Goal: Task Accomplishment & Management: Use online tool/utility

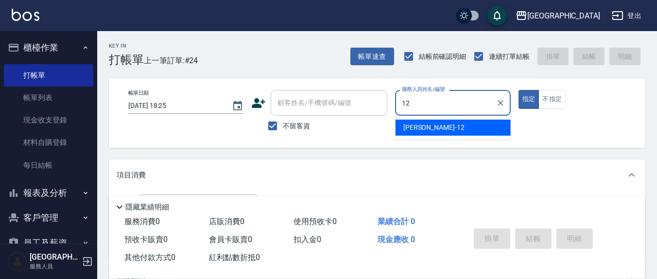
type input "12"
type button "true"
type input "[PERSON_NAME]-12"
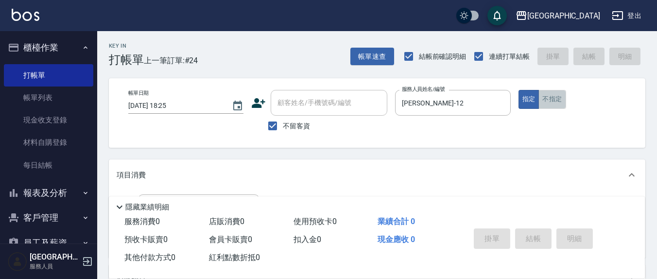
click at [544, 95] on button "不指定" at bounding box center [552, 99] width 27 height 19
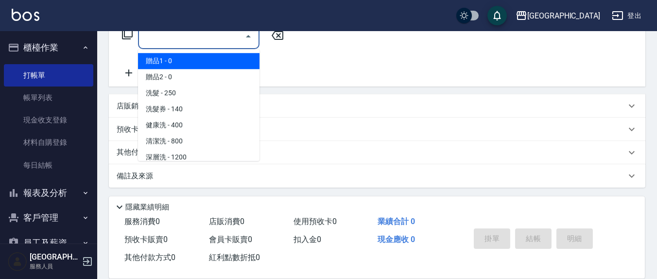
click at [199, 44] on input "服務名稱/代號" at bounding box center [191, 36] width 98 height 17
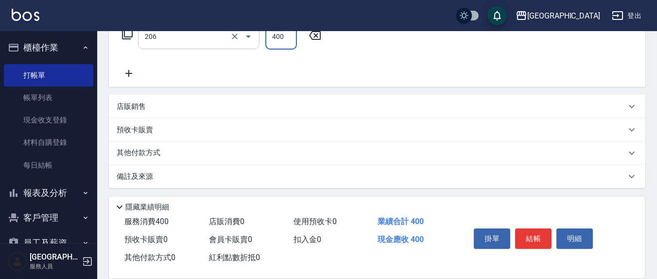
type input "健康洗(206)"
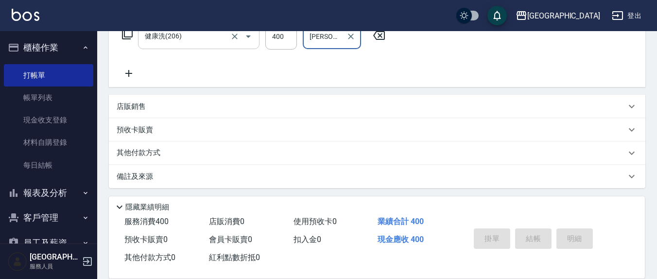
type input "[PERSON_NAME]-3"
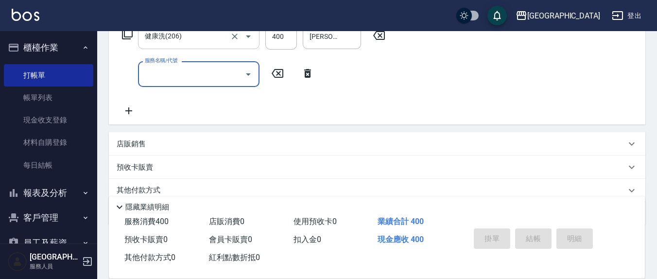
type input "[DATE] 19:14"
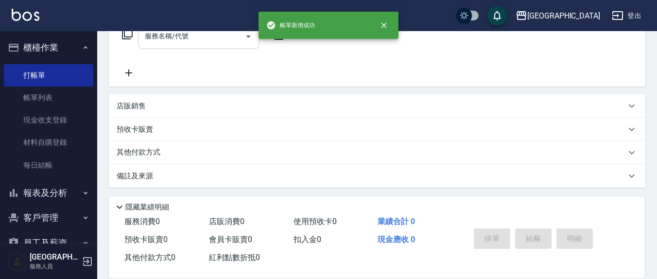
scroll to position [0, 0]
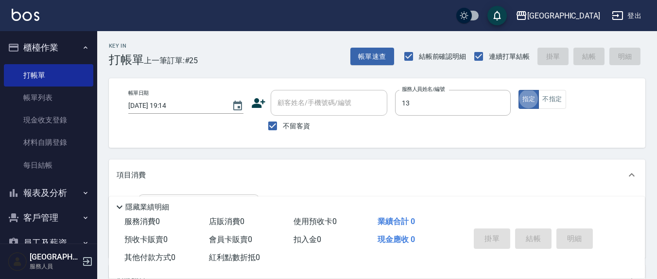
type input "鄭瑋婷-13"
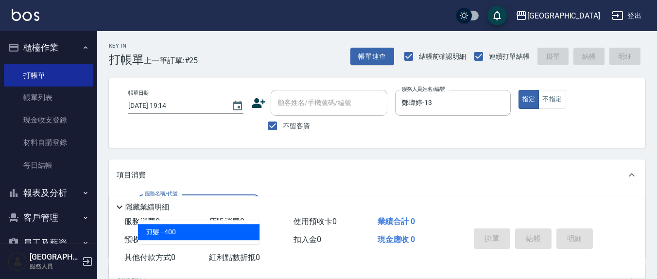
type input "剪髮(401)"
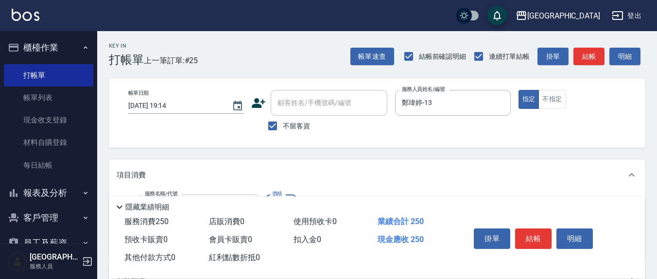
type input "250"
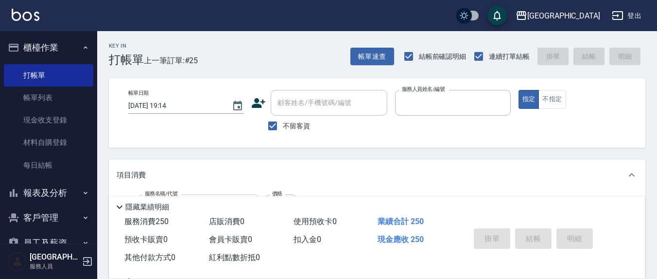
click at [519, 90] on button "指定" at bounding box center [529, 99] width 21 height 19
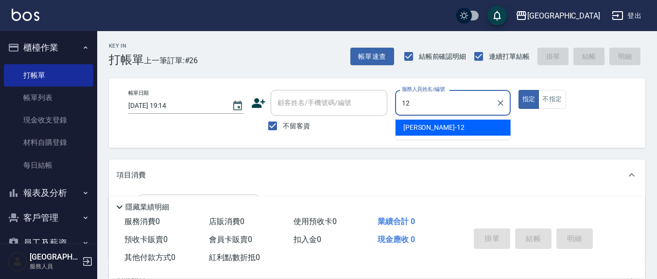
type input "[PERSON_NAME]-12"
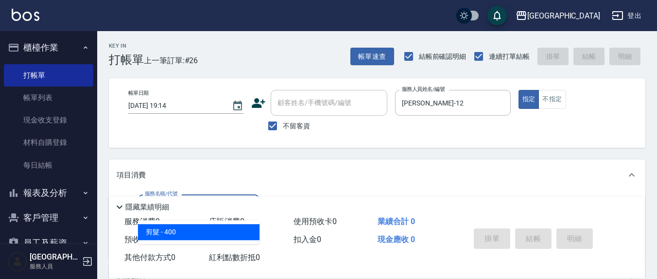
type input "剪髮(401)"
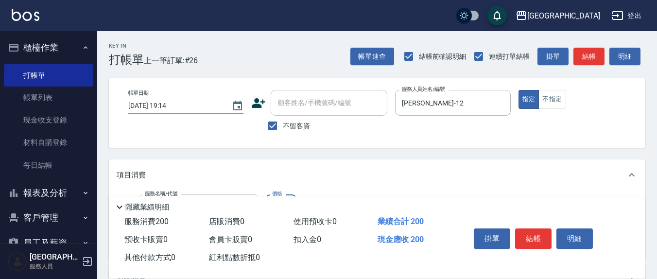
type input "200"
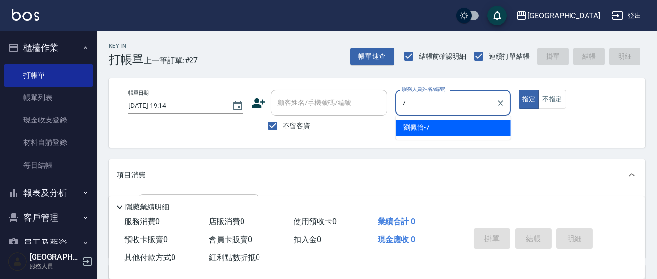
type input "[PERSON_NAME]7"
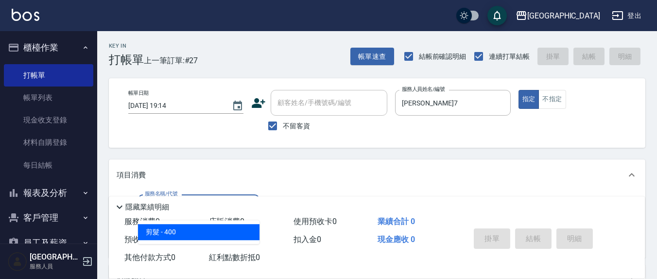
type input "剪髮(401)"
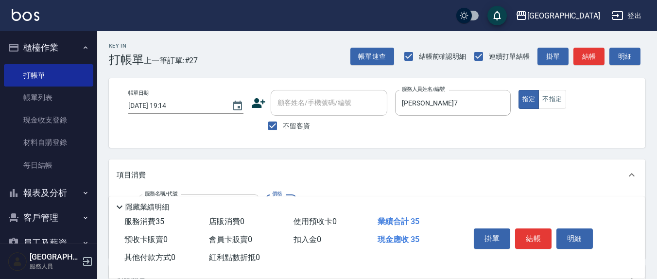
type input "350"
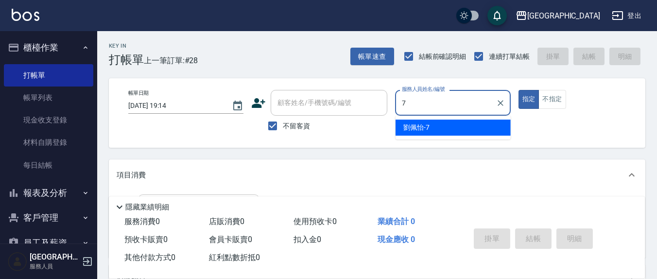
type input "[PERSON_NAME]7"
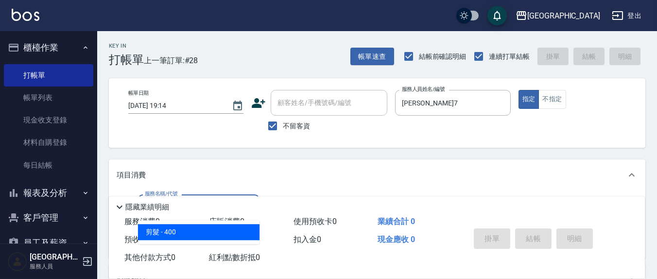
type input "剪髮(401)"
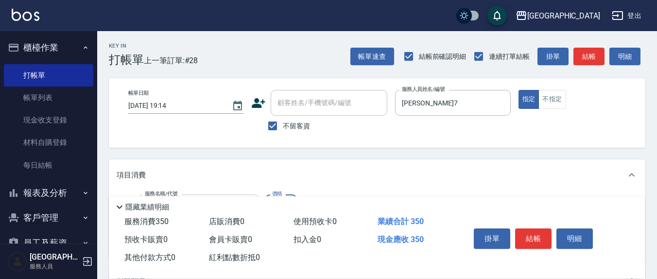
type input "350"
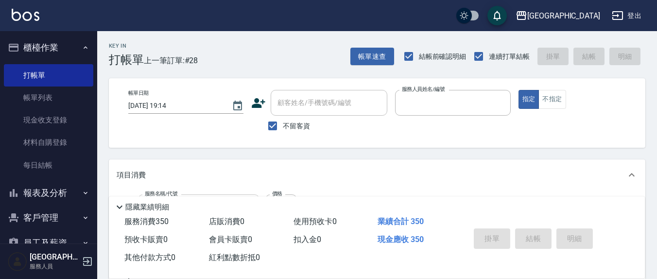
type input "[DATE] 19:15"
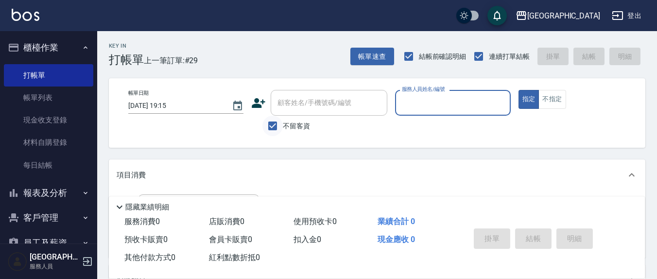
click at [272, 124] on input "不留客資" at bounding box center [273, 126] width 20 height 20
checkbox input "false"
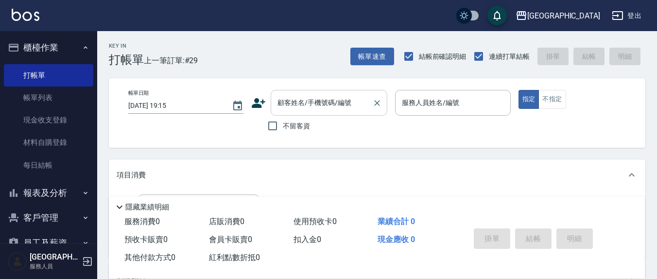
click at [288, 111] on div "顧客姓名/手機號碼/編號" at bounding box center [329, 103] width 117 height 26
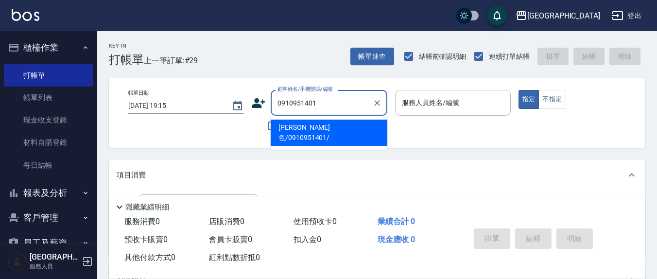
type input "[PERSON_NAME]色/0910951401/"
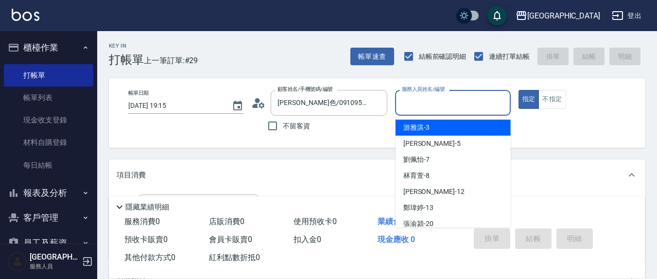
click at [424, 102] on input "服務人員姓名/編號" at bounding box center [453, 102] width 106 height 17
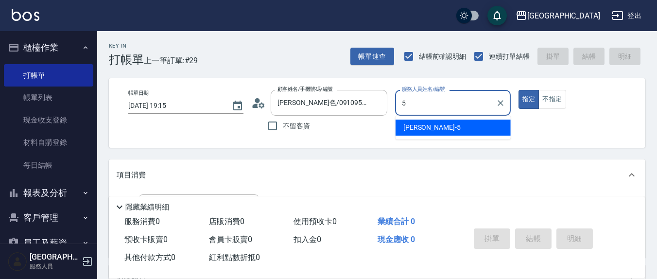
type input "[PERSON_NAME]5"
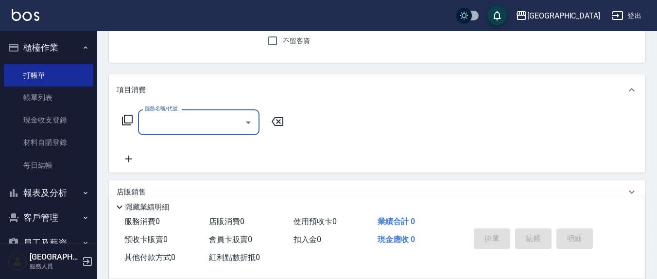
scroll to position [101, 0]
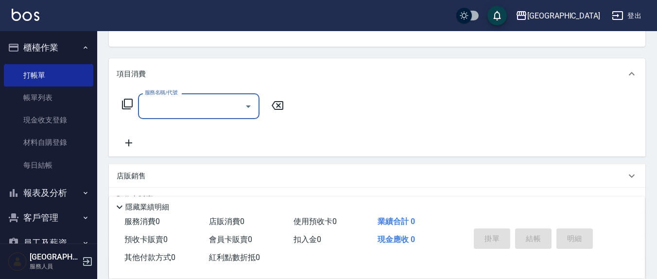
click at [188, 110] on input "服務名稱/代號" at bounding box center [191, 106] width 98 height 17
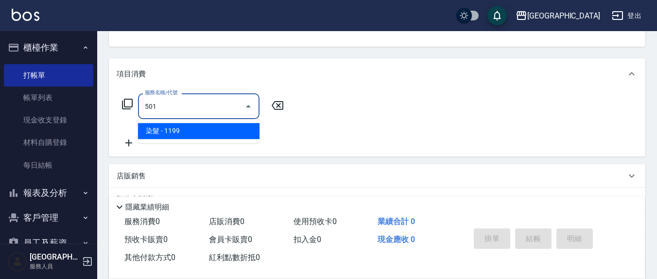
type input "染髮(501)"
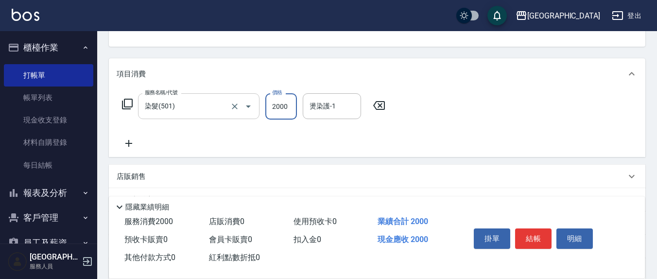
type input "2000"
type input "[PERSON_NAME]-22"
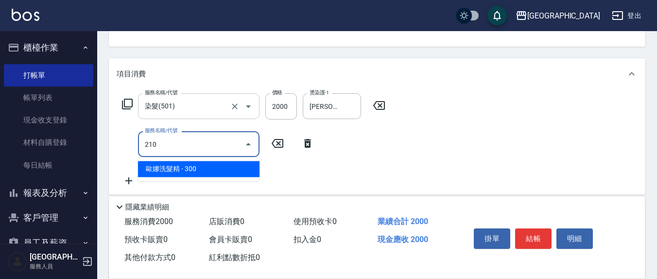
type input "[PERSON_NAME]洗髮精(210)"
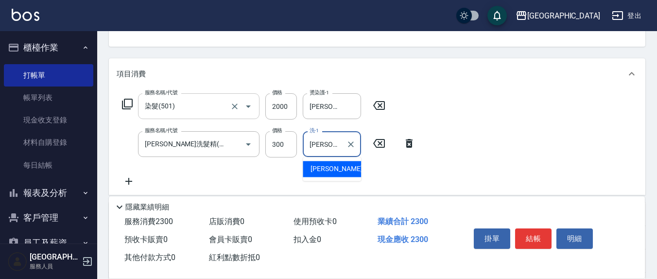
type input "[PERSON_NAME]-22"
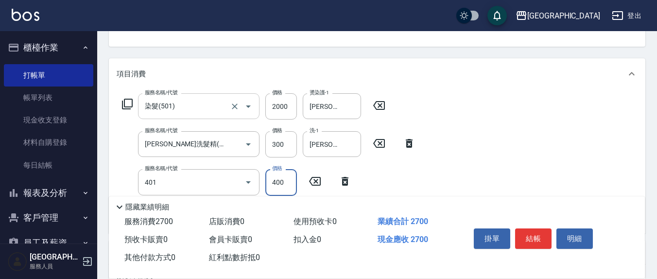
type input "剪髮(401)"
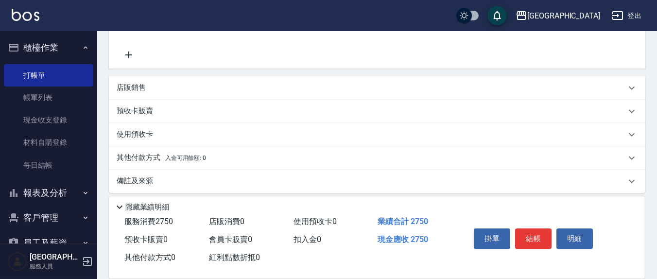
type input "TG護髮素(潤絲)(807)"
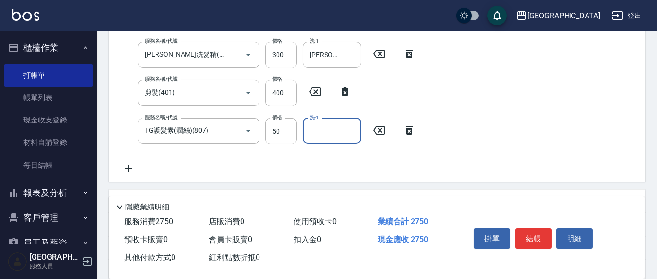
scroll to position [270, 0]
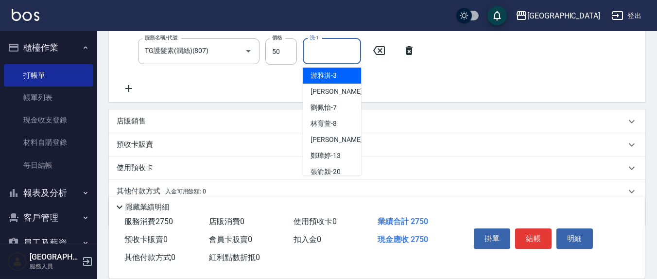
click at [335, 55] on input "洗-1" at bounding box center [332, 51] width 50 height 17
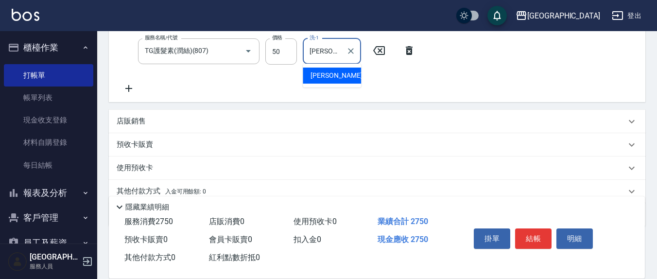
type input "[PERSON_NAME]-22"
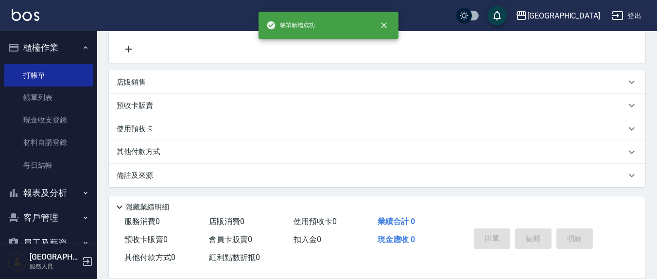
scroll to position [0, 0]
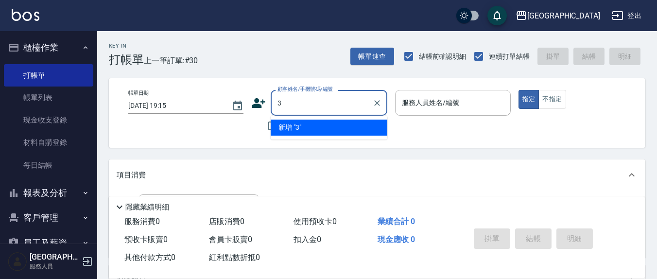
type input "3"
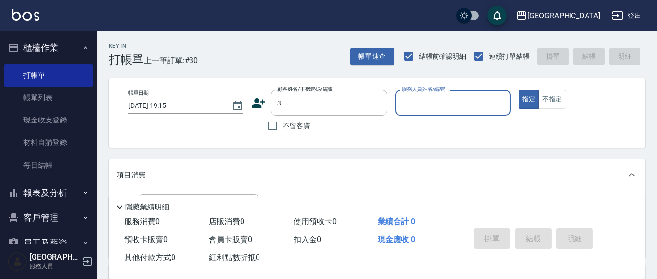
click at [519, 90] on button "指定" at bounding box center [529, 99] width 21 height 19
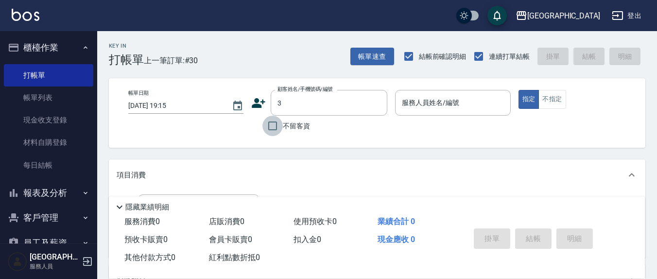
click at [278, 123] on input "不留客資" at bounding box center [273, 126] width 20 height 20
checkbox input "true"
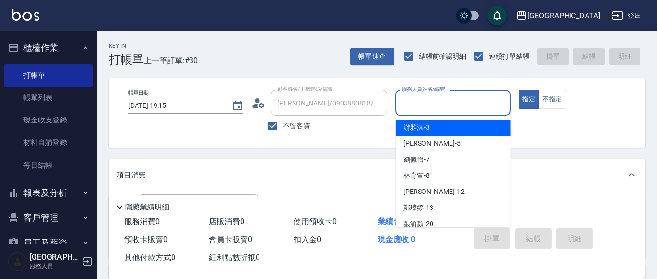
click at [435, 106] on input "服務人員姓名/編號" at bounding box center [453, 102] width 106 height 17
type input "[PERSON_NAME]/09182605222/"
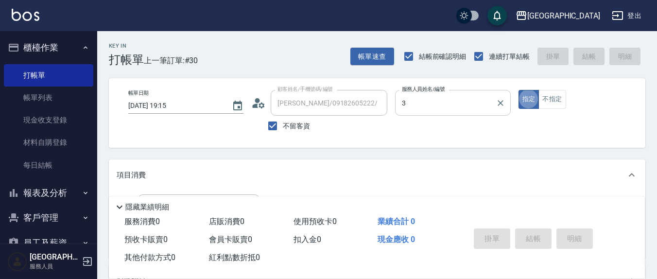
type input "[PERSON_NAME]-3"
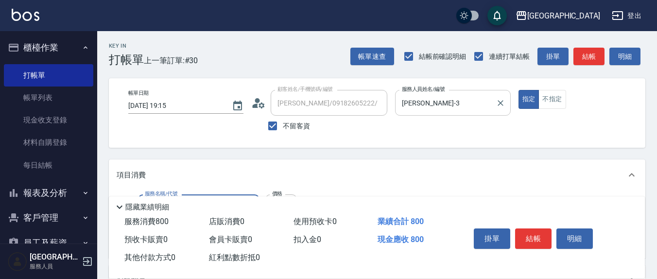
type input "清潔洗(207)"
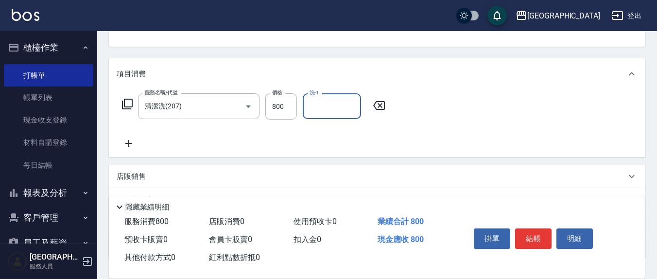
click at [337, 100] on input "洗-1" at bounding box center [332, 106] width 50 height 17
type input "[PERSON_NAME]-3"
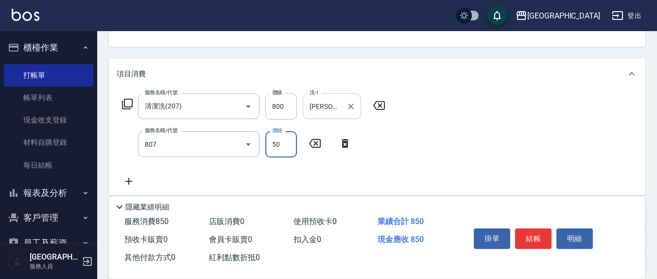
type input "TG護髮素(潤絲)(807)"
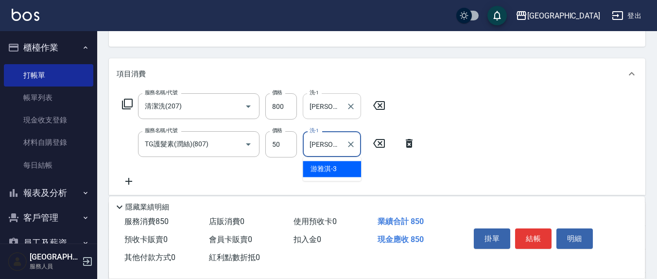
type input "[PERSON_NAME]-3"
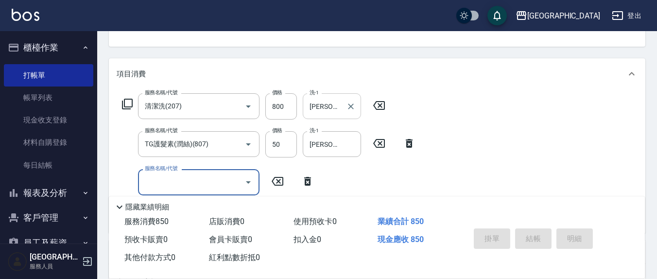
type input "[DATE] 19:16"
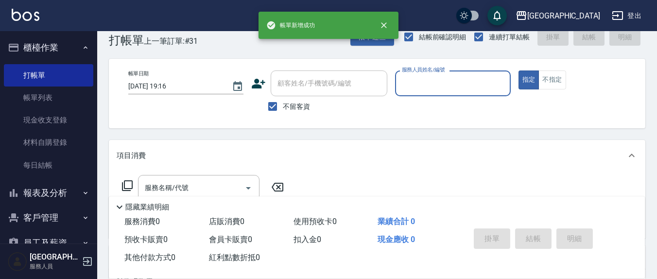
scroll to position [0, 0]
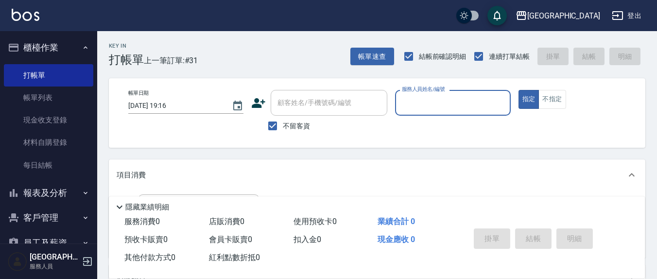
click at [445, 105] on input "服務人員姓名/編號" at bounding box center [453, 102] width 106 height 17
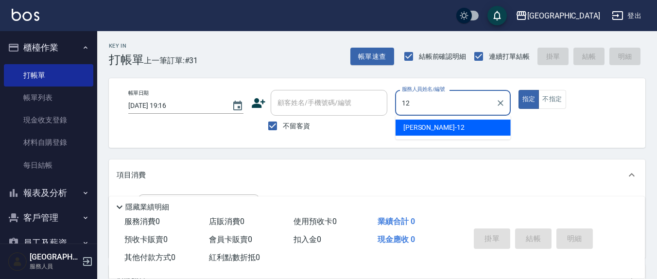
type input "[PERSON_NAME]-12"
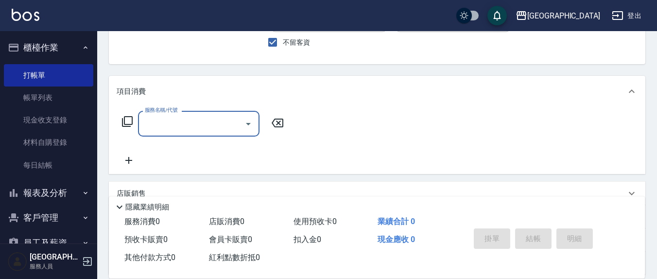
scroll to position [101, 0]
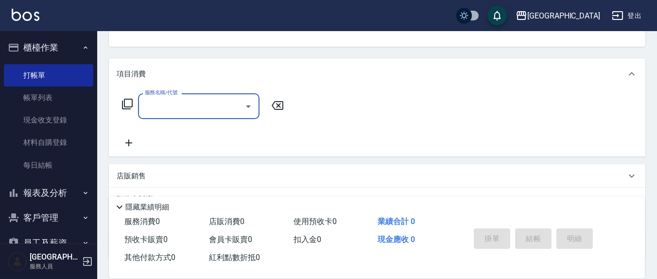
click at [194, 110] on input "服務名稱/代號" at bounding box center [191, 106] width 98 height 17
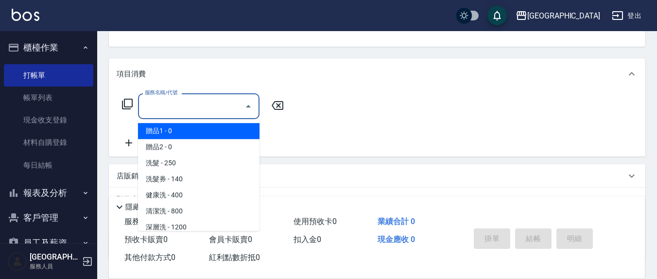
click at [186, 102] on input "服務名稱/代號" at bounding box center [191, 106] width 98 height 17
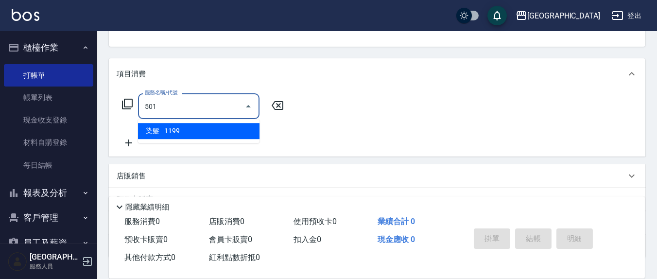
type input "染髮(501)"
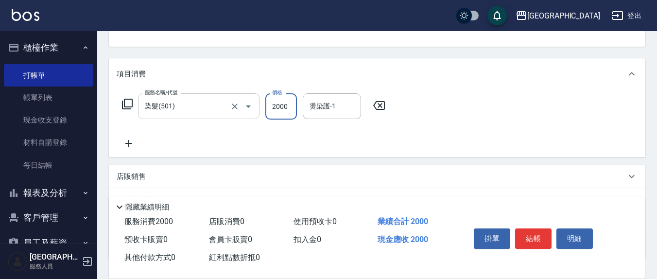
type input "2000"
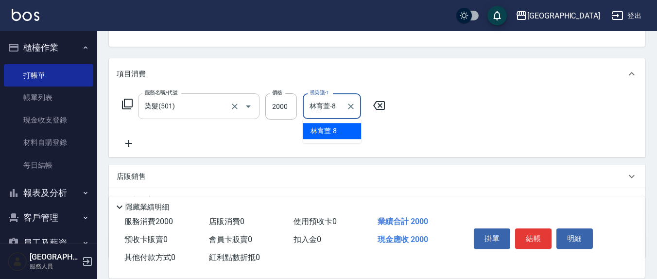
type input "林育萱-8"
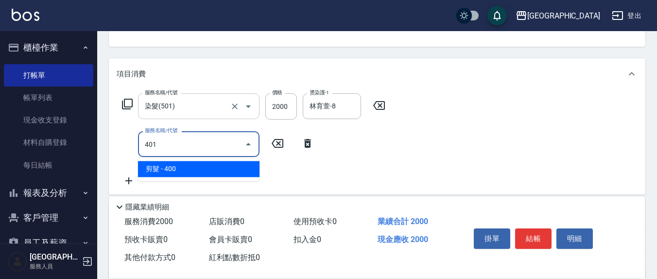
type input "剪髮(401)"
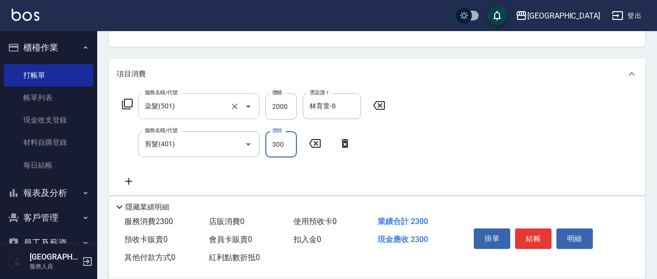
type input "300"
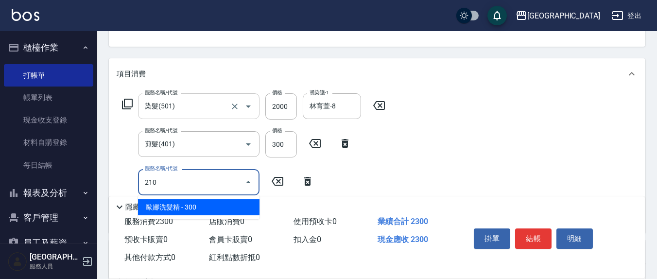
type input "[PERSON_NAME]洗髮精(210)"
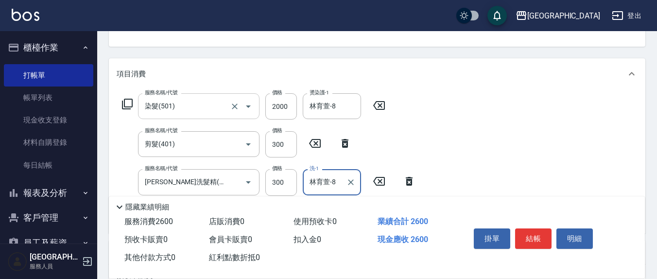
type input "林育萱-8"
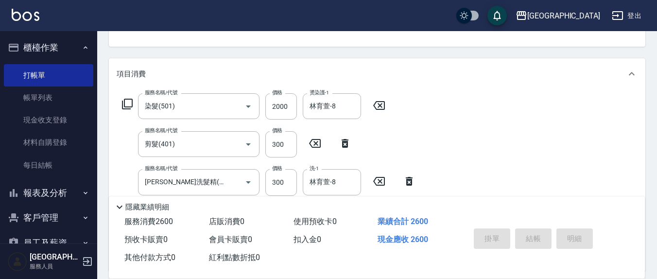
type input "[DATE] 19:18"
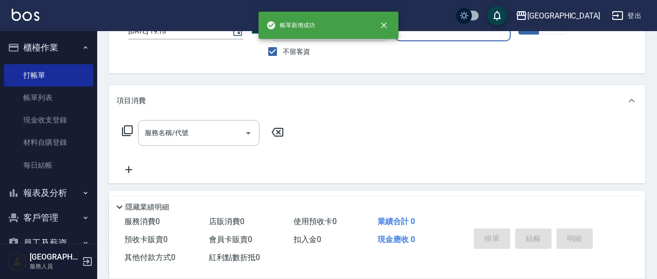
scroll to position [0, 0]
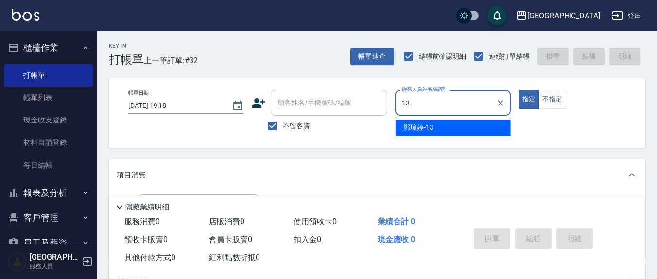
type input "鄭瑋婷-13"
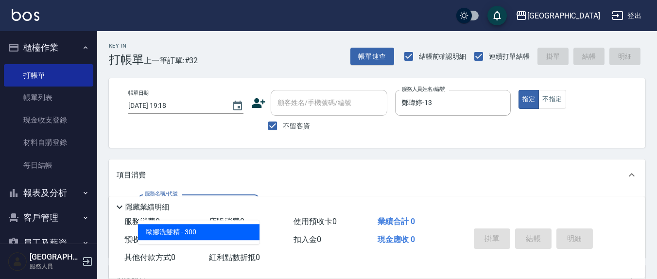
type input "[PERSON_NAME]洗髮精(210)"
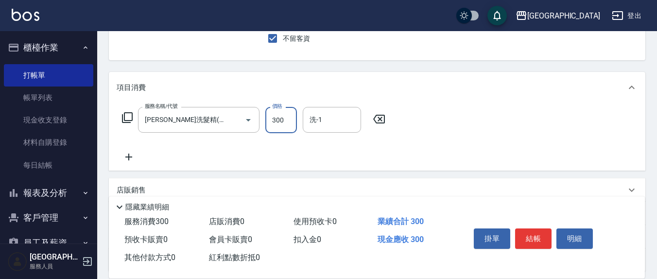
scroll to position [101, 0]
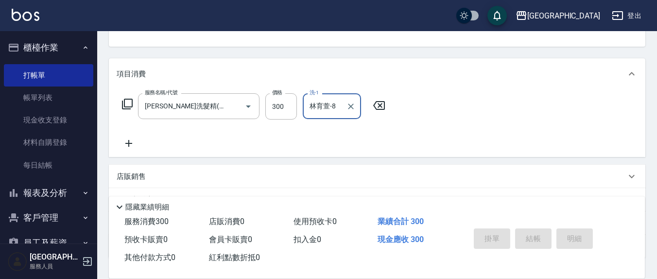
type input "林育萱-8"
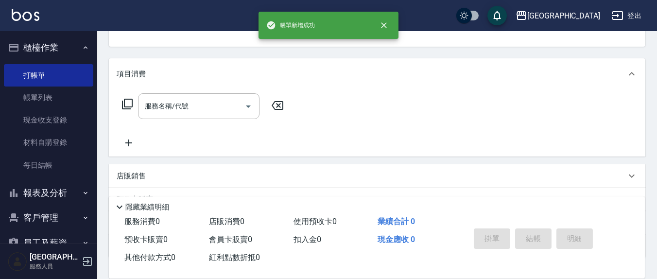
scroll to position [0, 0]
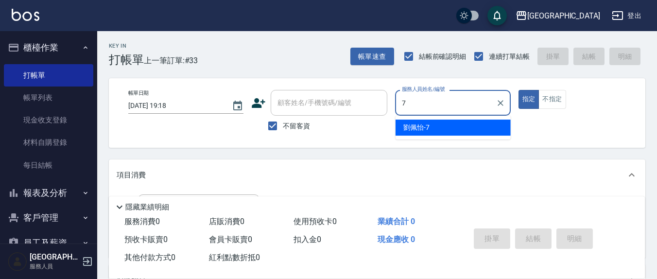
type input "[PERSON_NAME]7"
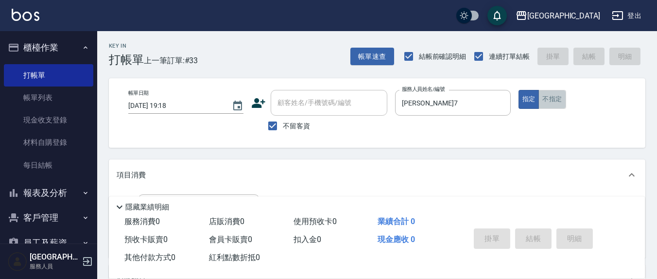
click at [556, 99] on button "不指定" at bounding box center [552, 99] width 27 height 19
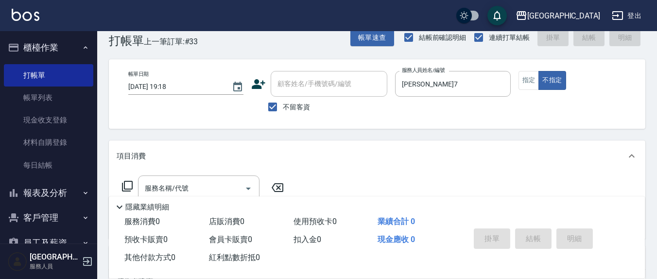
scroll to position [101, 0]
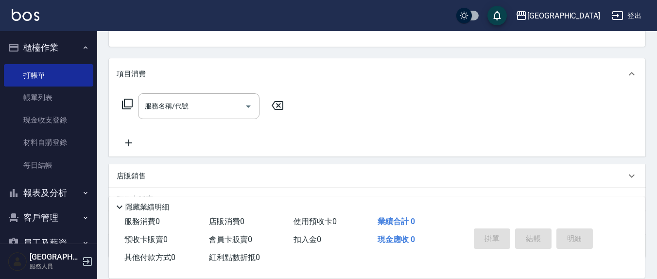
click at [180, 107] on div "服務名稱/代號 服務名稱/代號" at bounding box center [199, 106] width 122 height 26
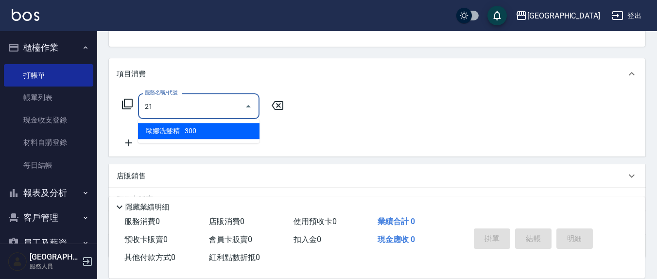
type input "2"
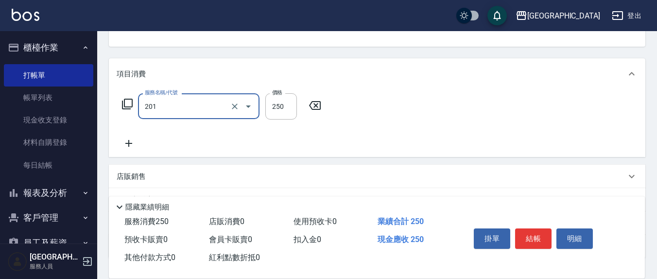
type input "洗髮(201)"
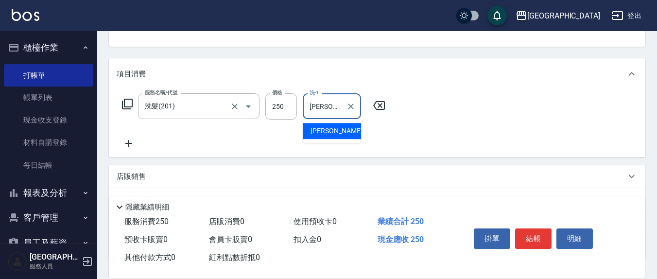
type input "[PERSON_NAME]-22"
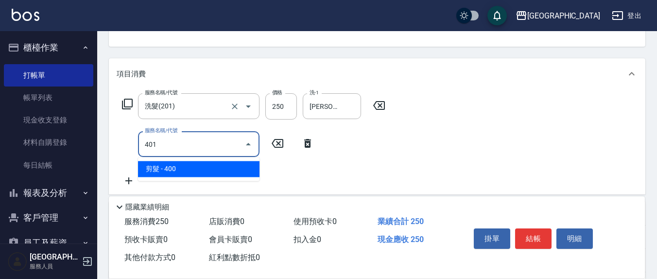
type input "剪髮(401)"
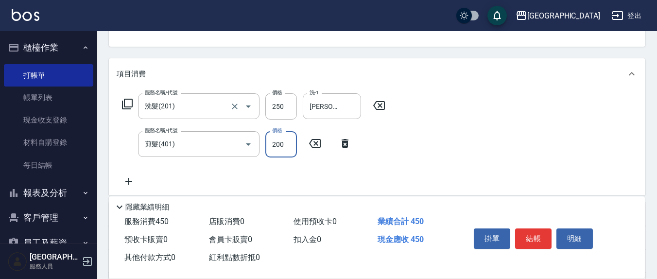
type input "200"
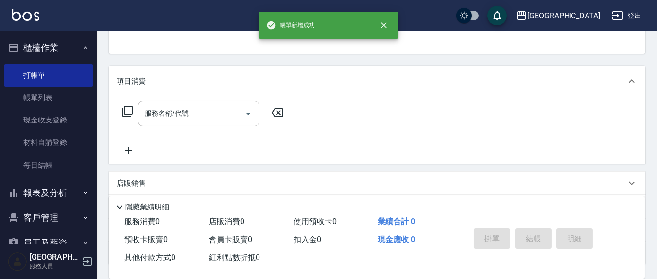
scroll to position [0, 0]
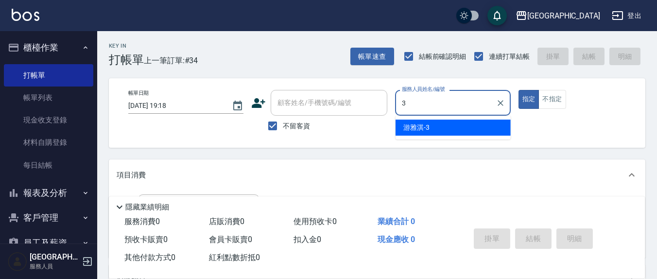
type input "[PERSON_NAME]-3"
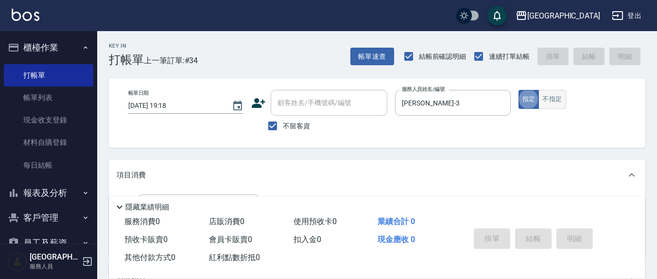
click at [560, 104] on button "不指定" at bounding box center [552, 99] width 27 height 19
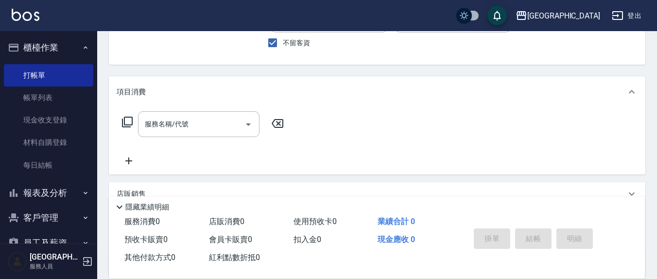
scroll to position [101, 0]
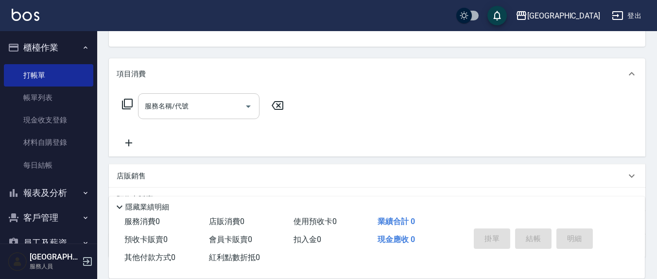
click at [229, 104] on input "服務名稱/代號" at bounding box center [191, 106] width 98 height 17
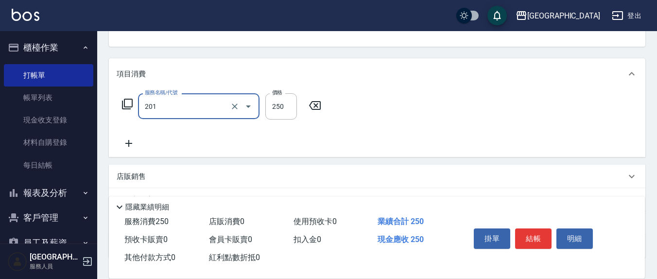
type input "洗髮(201)"
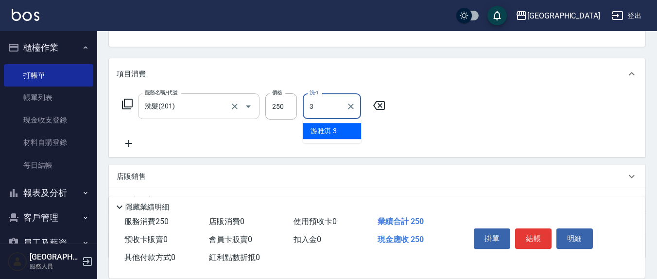
type input "[PERSON_NAME]-3"
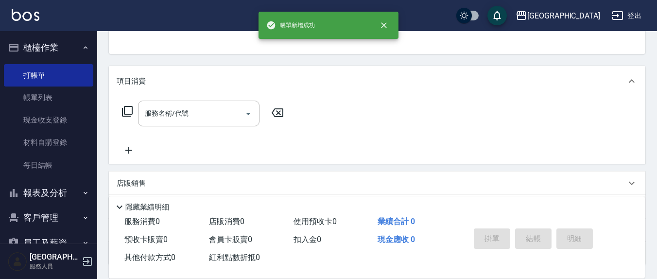
scroll to position [0, 0]
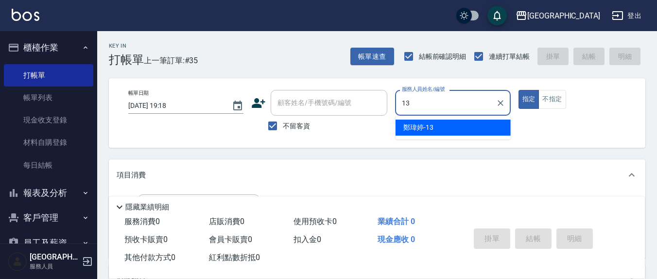
type input "鄭瑋婷-13"
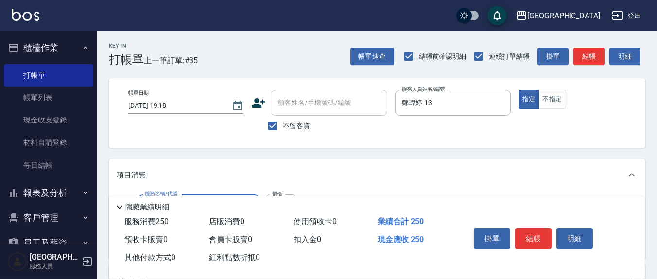
type input "洗髮(201)"
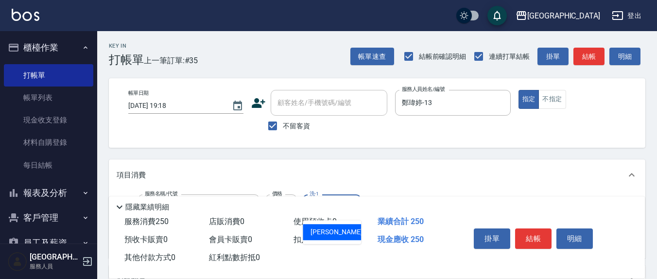
type input "[PERSON_NAME]-21"
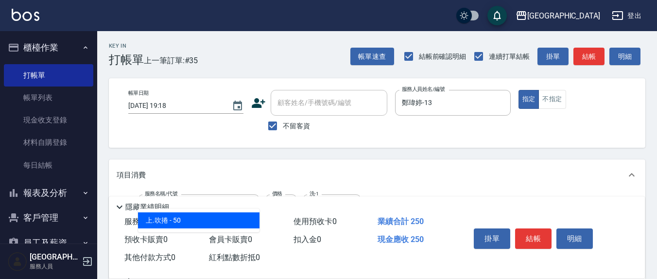
type input "上.吹捲(602)"
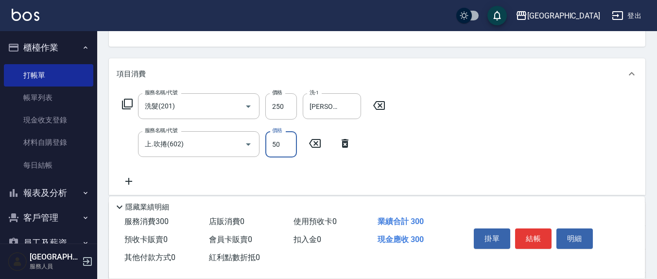
scroll to position [102, 0]
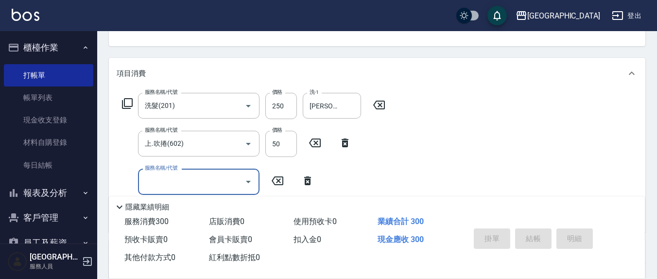
type input "[DATE] 19:19"
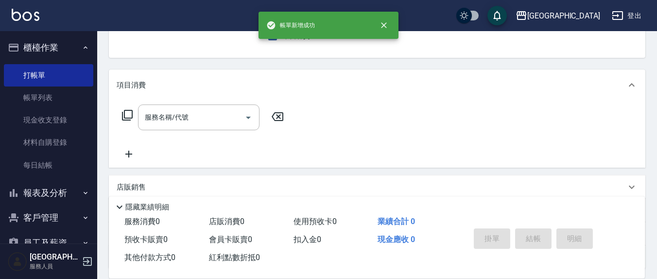
scroll to position [0, 0]
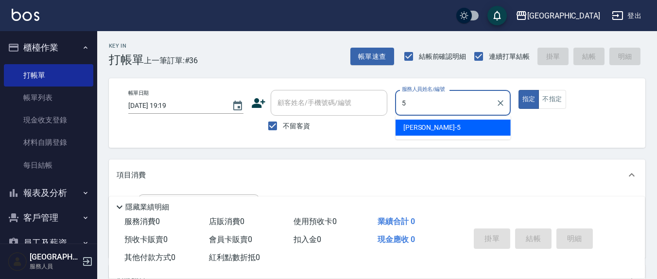
type input "[PERSON_NAME]5"
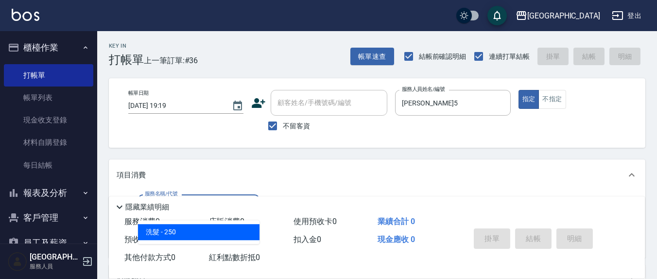
type input "洗髮(201)"
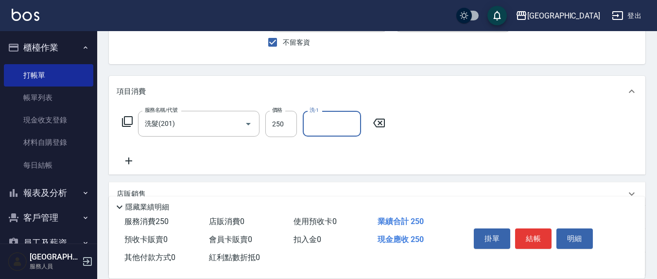
scroll to position [101, 0]
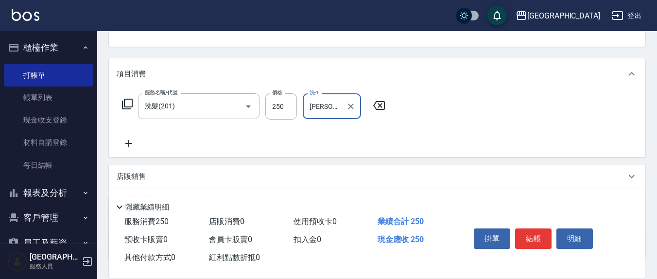
type input "[PERSON_NAME]-3"
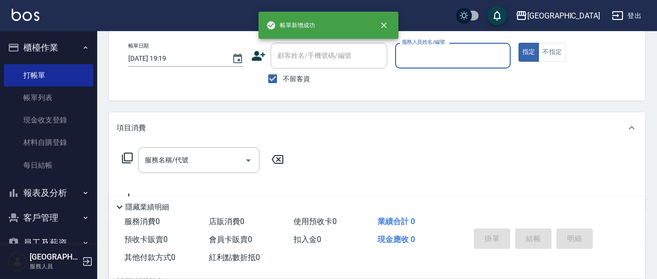
scroll to position [0, 0]
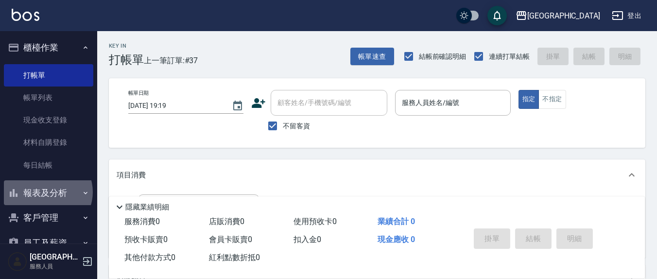
click at [47, 192] on button "報表及分析" at bounding box center [48, 192] width 89 height 25
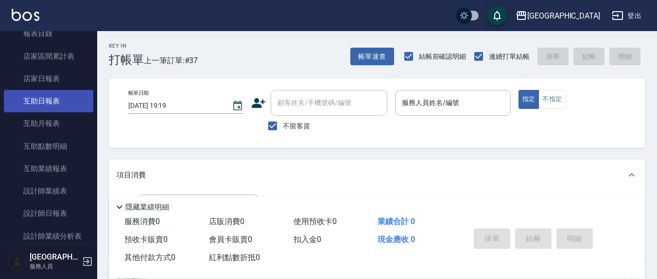
scroll to position [202, 0]
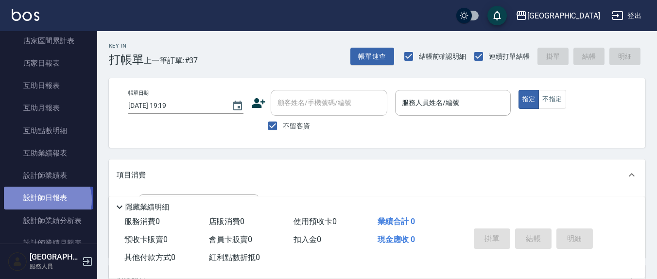
click at [47, 199] on link "設計師日報表" at bounding box center [48, 198] width 89 height 22
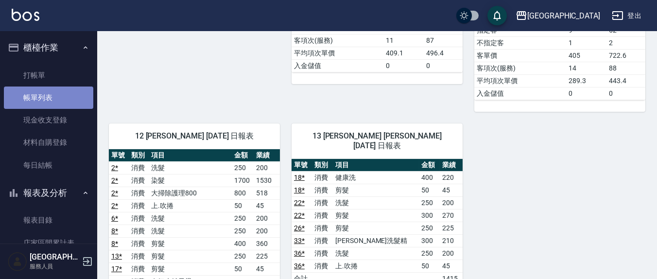
click at [58, 103] on link "帳單列表" at bounding box center [48, 98] width 89 height 22
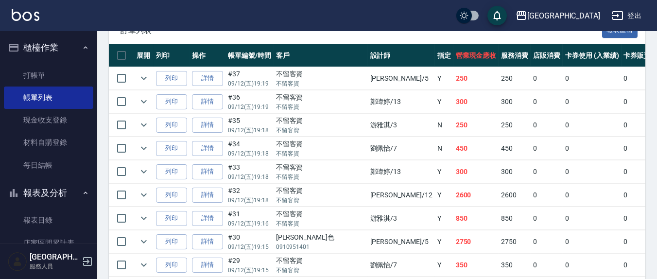
scroll to position [240, 0]
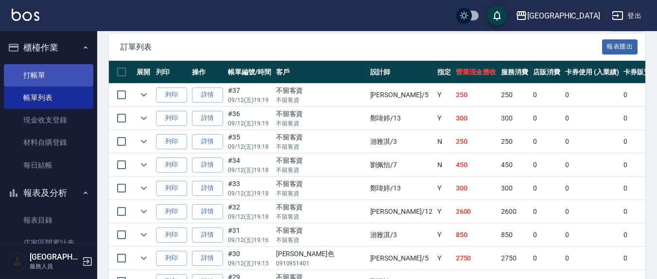
click at [49, 69] on link "打帳單" at bounding box center [48, 75] width 89 height 22
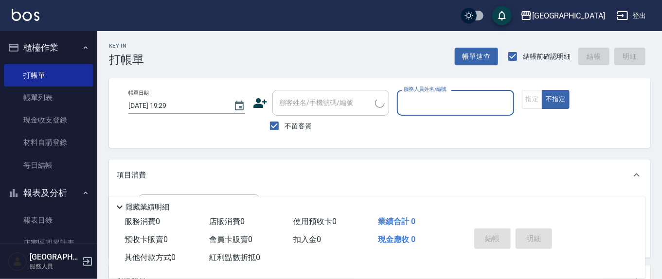
click at [429, 101] on input "服務人員姓名/編號" at bounding box center [455, 102] width 108 height 17
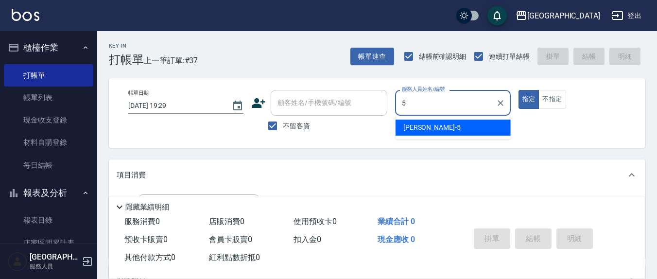
type input "5"
type button "true"
type input "[PERSON_NAME]5"
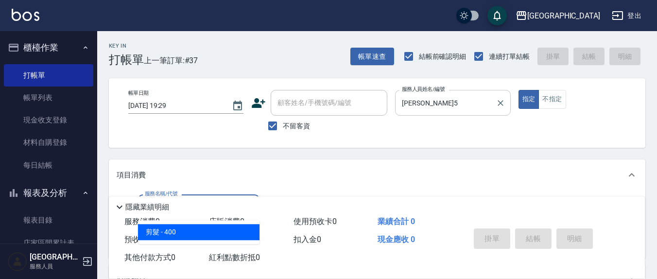
type input "剪髮(401)"
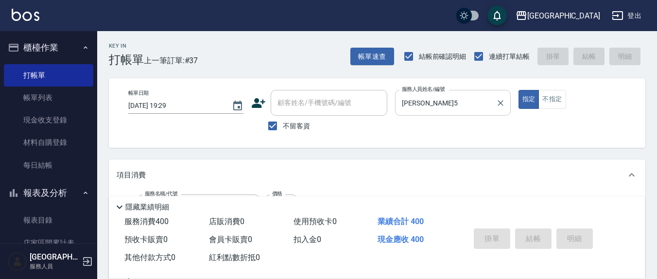
type input "[DATE] 19:30"
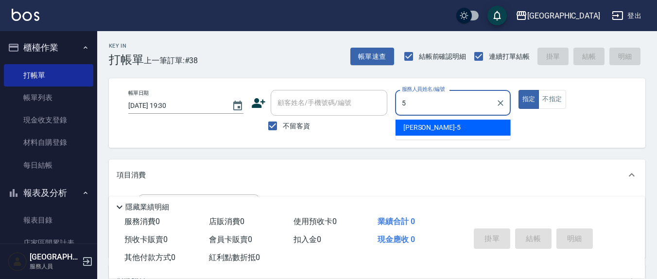
type input "[PERSON_NAME]5"
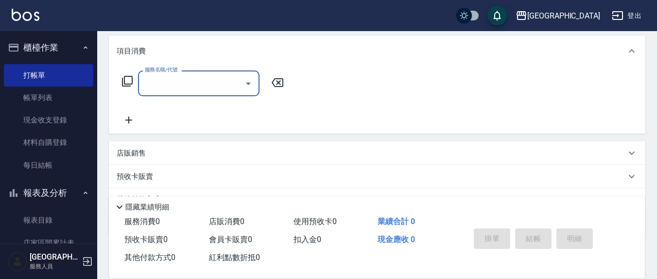
scroll to position [171, 0]
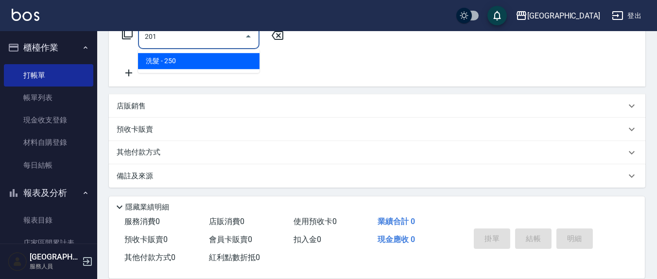
type input "洗髮(201)"
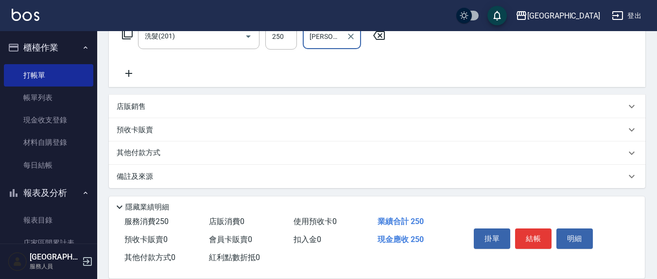
type input "[PERSON_NAME]-21"
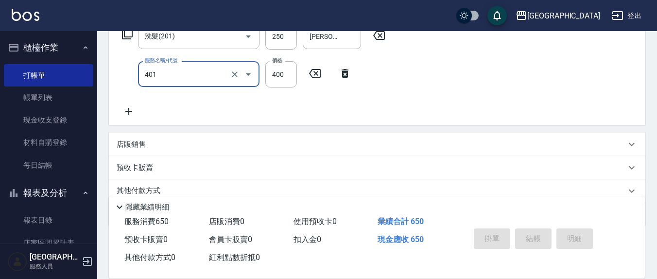
type input "剪髮(401)"
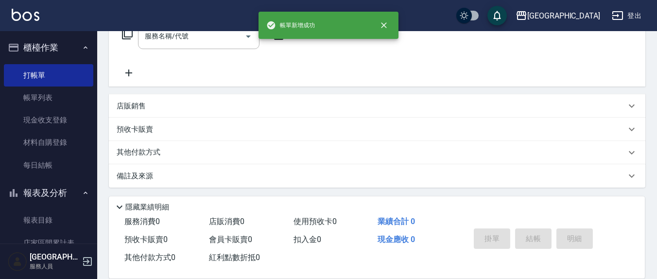
scroll to position [0, 0]
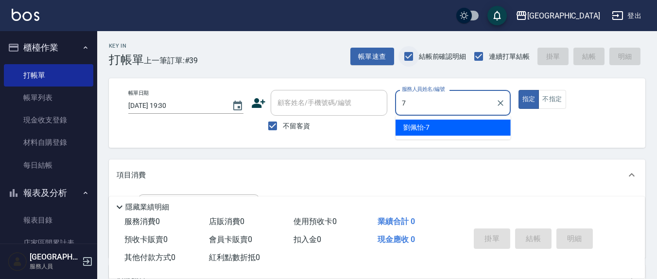
type input "[PERSON_NAME]7"
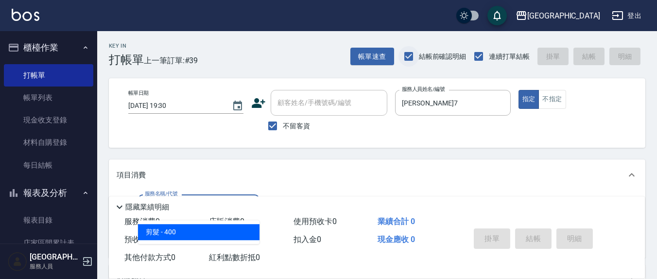
type input "剪髮(401)"
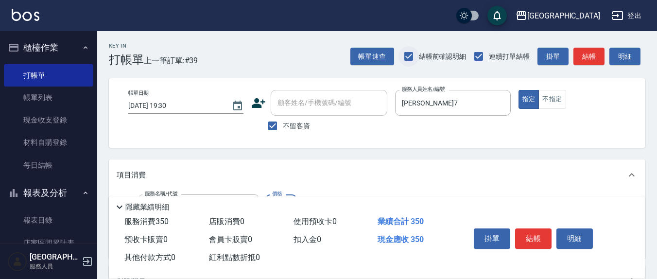
type input "350"
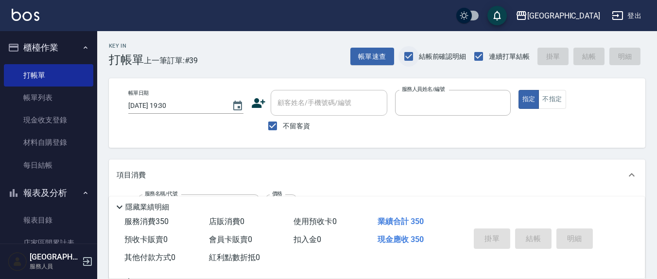
type input "."
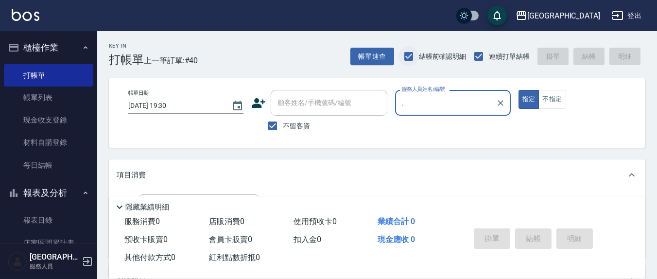
type input "."
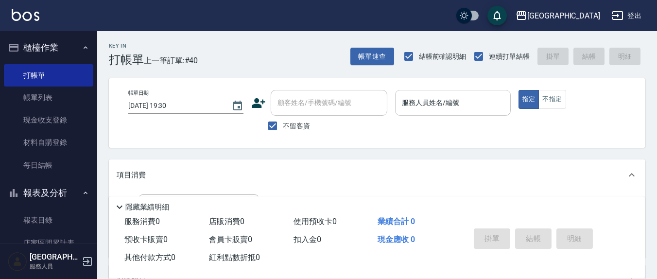
click at [472, 106] on input "服務人員姓名/編號" at bounding box center [453, 102] width 106 height 17
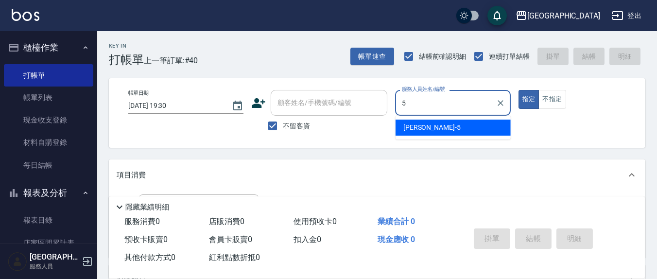
type input "[PERSON_NAME]5"
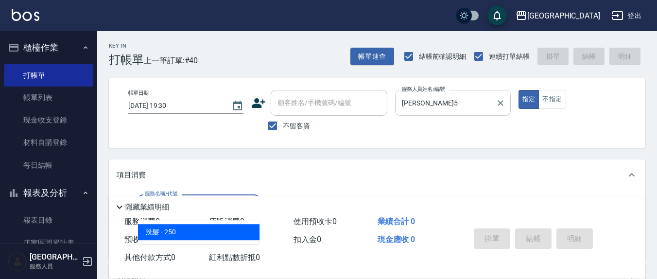
type input "洗髮(201)"
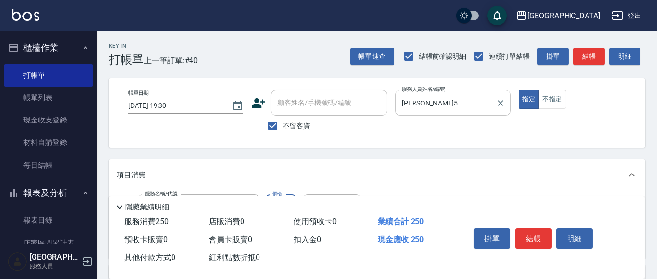
scroll to position [101, 0]
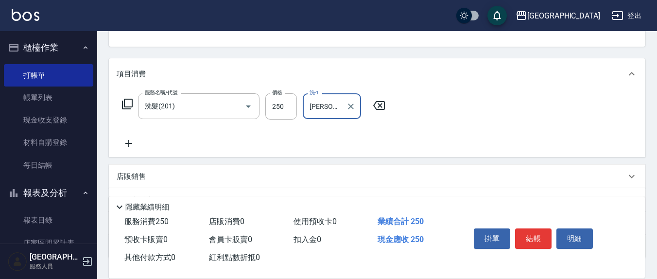
type input "[PERSON_NAME]-22"
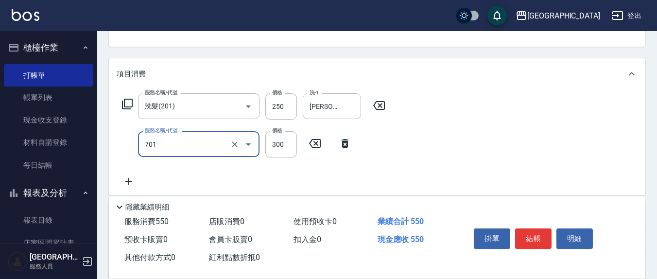
type input "自備護髮(701)"
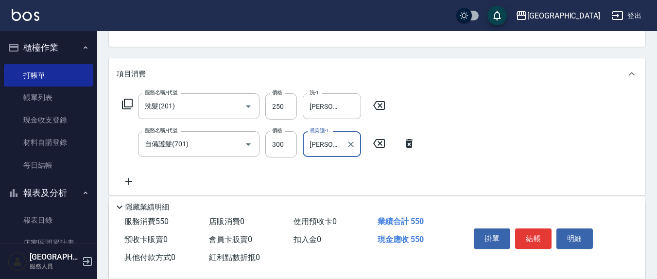
type input "[PERSON_NAME]-22"
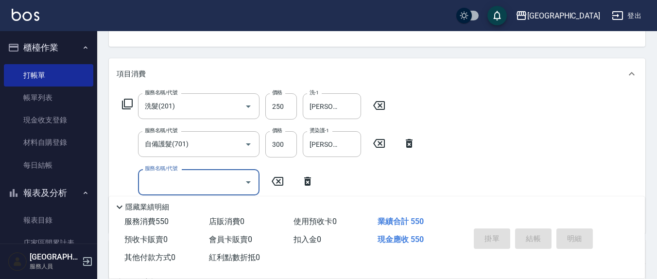
type input "[DATE] 20:01"
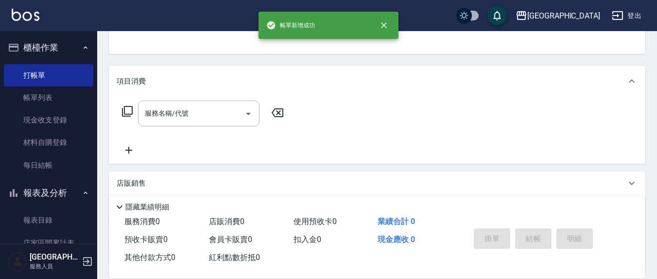
scroll to position [0, 0]
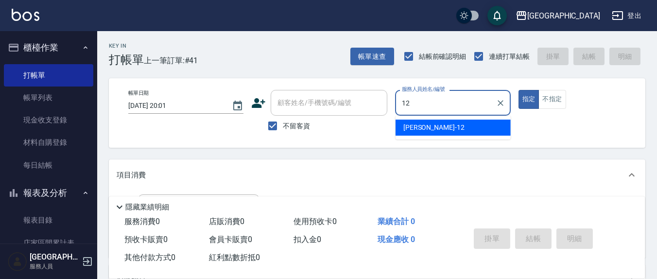
type input "[PERSON_NAME]-12"
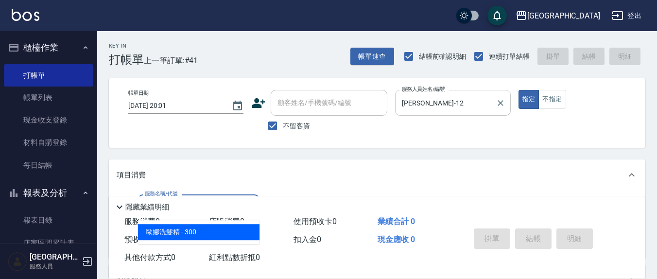
type input "[PERSON_NAME]洗髮精(210)"
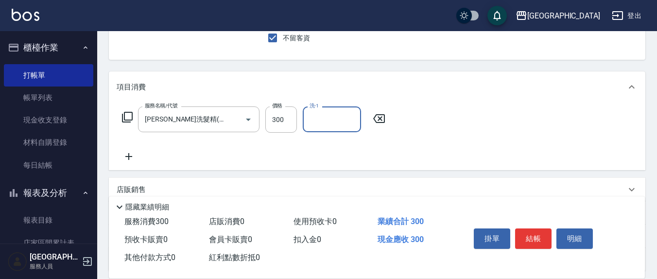
scroll to position [101, 0]
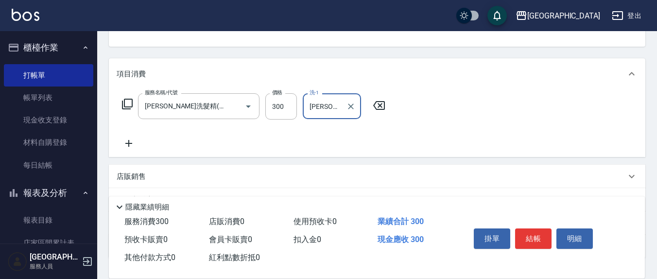
type input "[PERSON_NAME]-3"
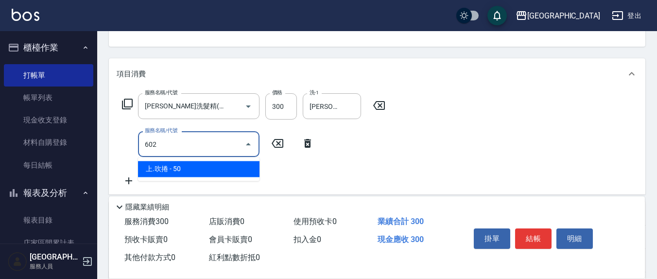
type input "上.吹捲(602)"
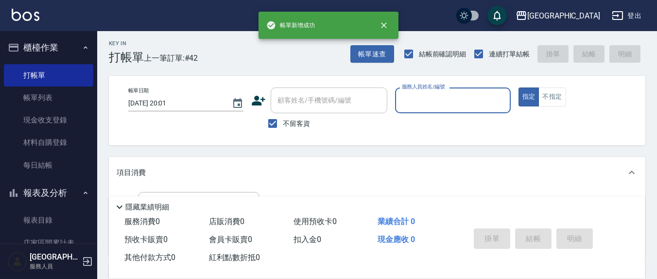
scroll to position [0, 0]
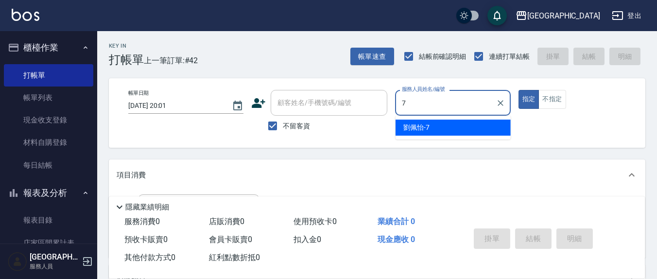
type input "[PERSON_NAME]7"
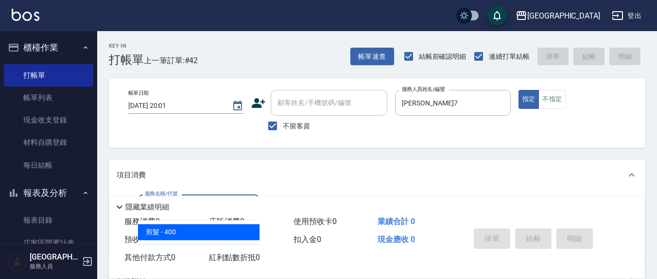
type input "剪髮(401)"
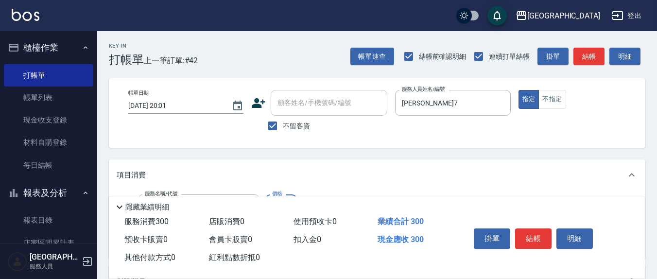
type input "300"
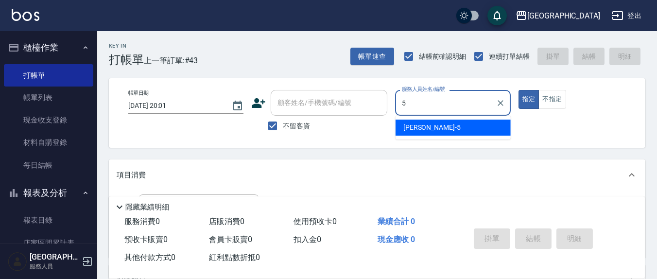
type input "[PERSON_NAME]5"
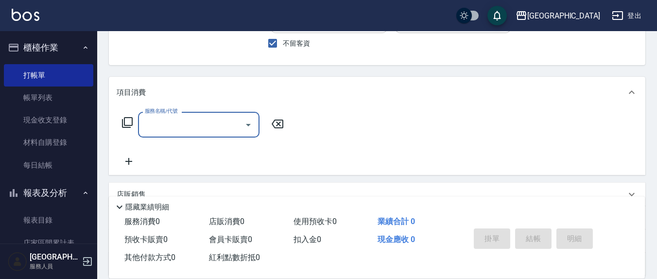
scroll to position [101, 0]
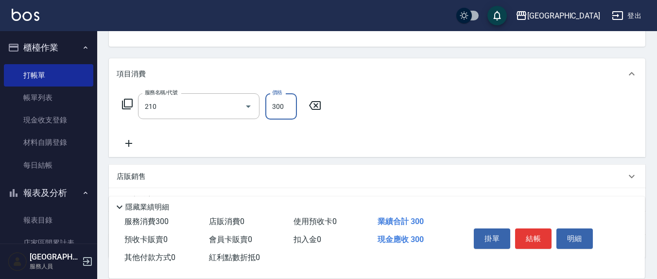
type input "[PERSON_NAME]洗髮精(210)"
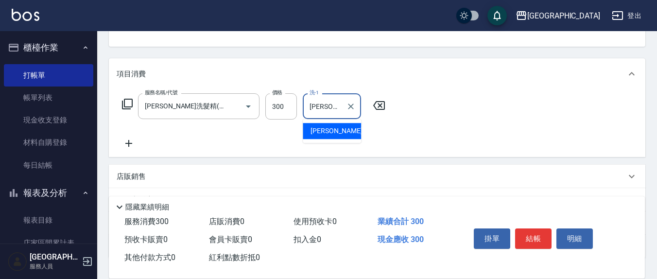
type input "[PERSON_NAME]-21"
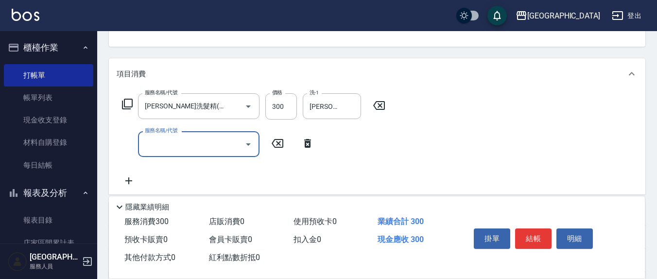
type input "6"
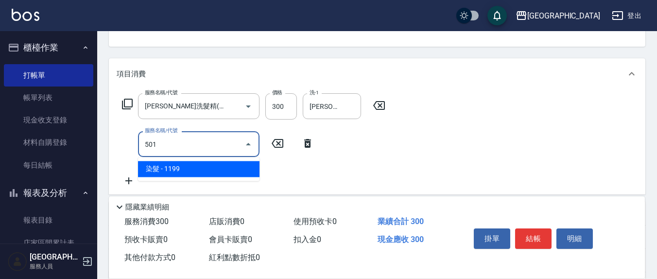
type input "染髮(501)"
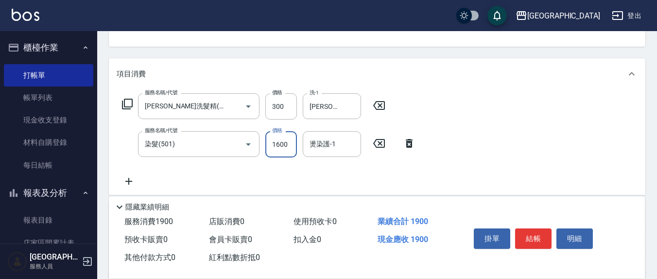
type input "1600"
type input "[PERSON_NAME]-21"
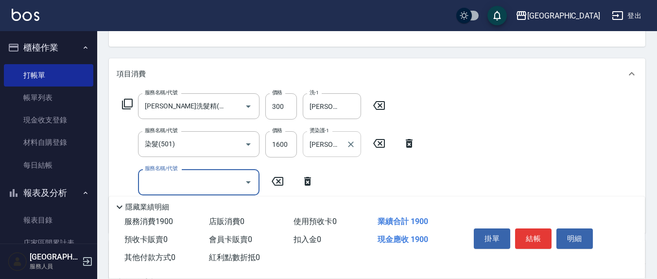
scroll to position [0, 0]
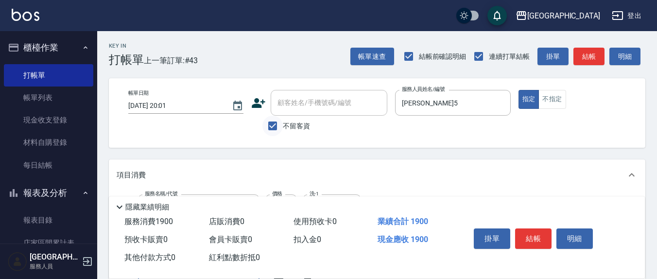
click at [277, 125] on input "不留客資" at bounding box center [273, 126] width 20 height 20
checkbox input "false"
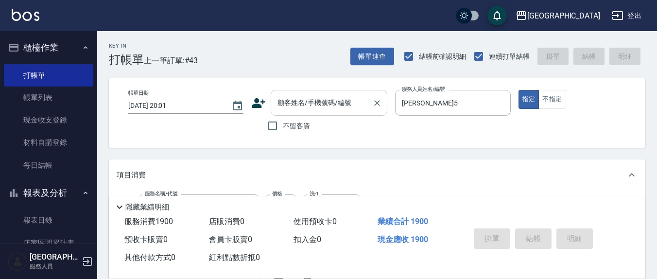
click at [285, 108] on input "顧客姓名/手機號碼/編號" at bounding box center [321, 102] width 93 height 17
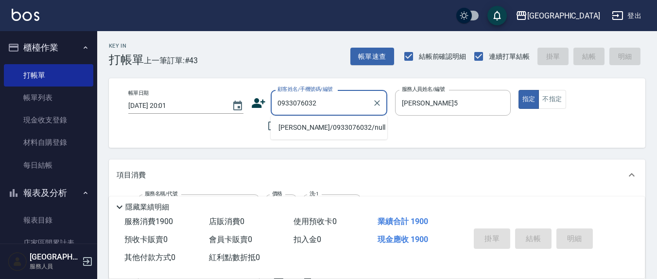
click at [300, 128] on li "[PERSON_NAME]/0933076032/null" at bounding box center [329, 128] width 117 height 16
type input "[PERSON_NAME]/0933076032/null"
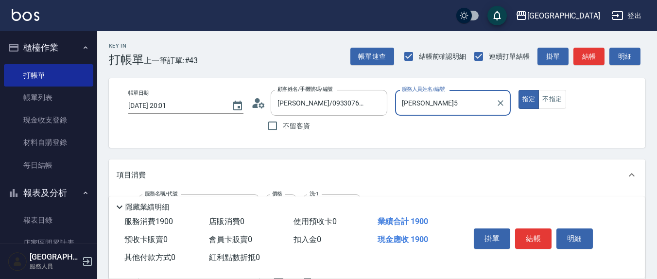
click at [519, 90] on button "指定" at bounding box center [529, 99] width 21 height 19
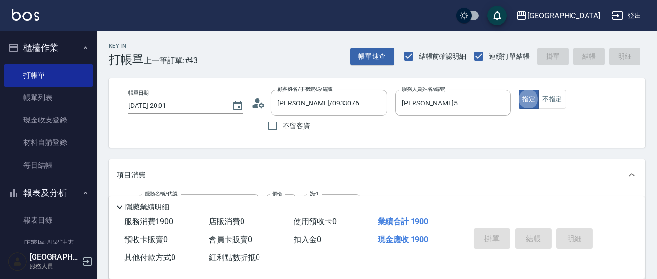
type input "[DATE] 20:02"
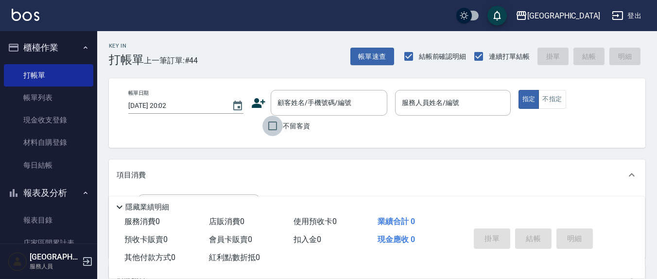
click at [273, 126] on input "不留客資" at bounding box center [273, 126] width 20 height 20
checkbox input "true"
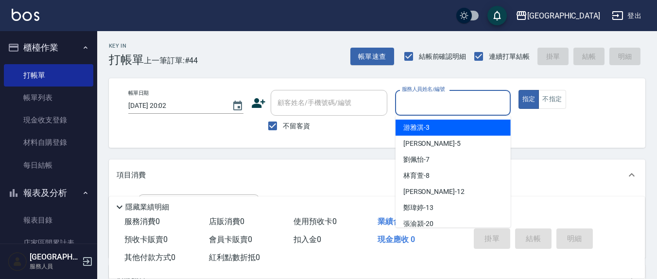
click at [435, 97] on input "服務人員姓名/編號" at bounding box center [453, 102] width 106 height 17
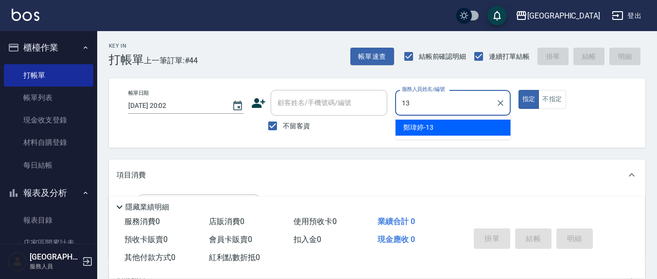
type input "鄭瑋婷-13"
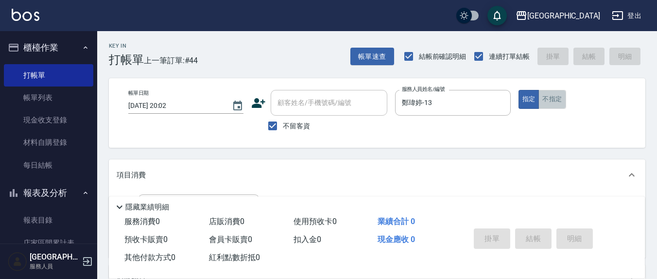
click at [549, 93] on button "不指定" at bounding box center [552, 99] width 27 height 19
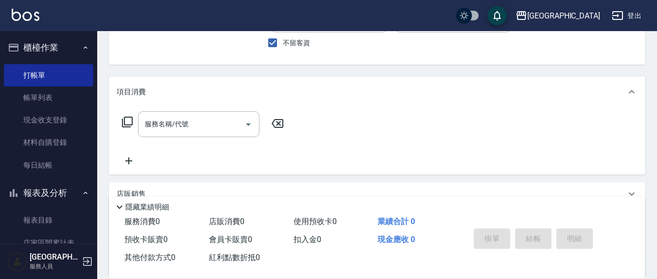
scroll to position [101, 0]
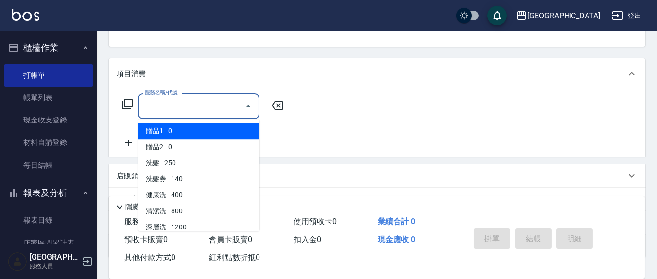
click at [168, 104] on div "服務名稱/代號 服務名稱/代號" at bounding box center [199, 106] width 122 height 26
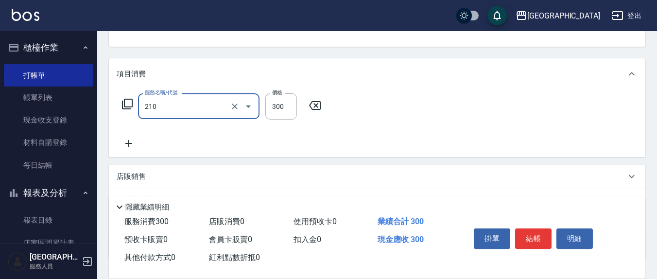
type input "[PERSON_NAME]洗髮精(210)"
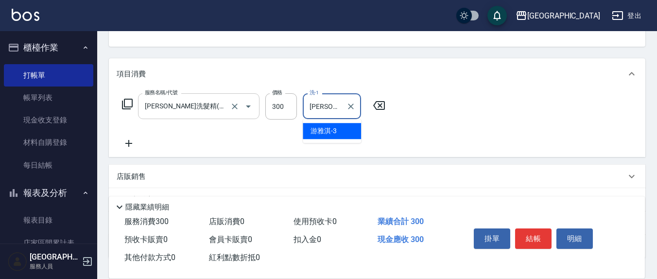
type input "[PERSON_NAME]-3"
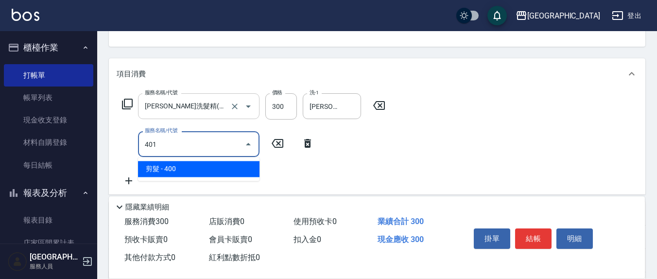
type input "剪髮(401)"
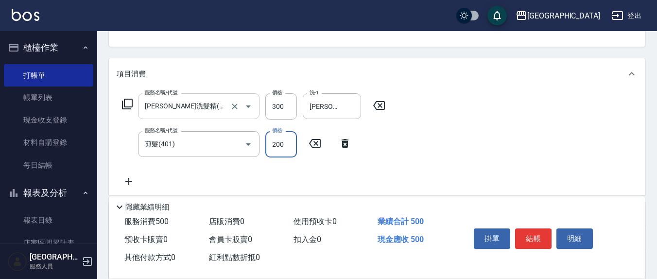
type input "200"
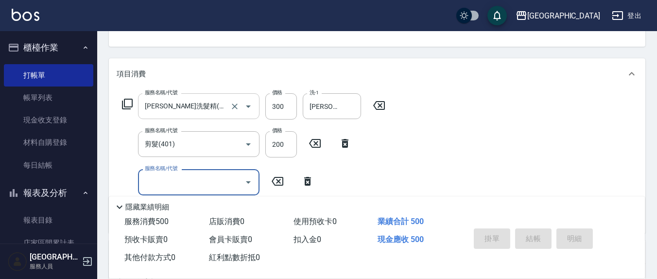
type input "[DATE] 20:03"
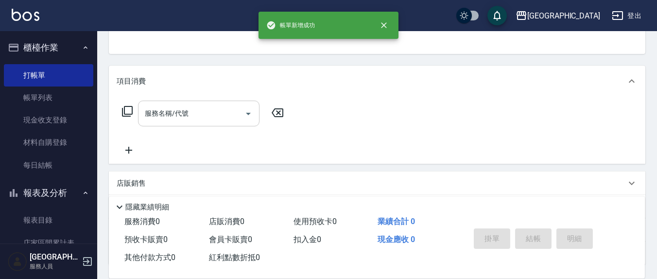
scroll to position [0, 0]
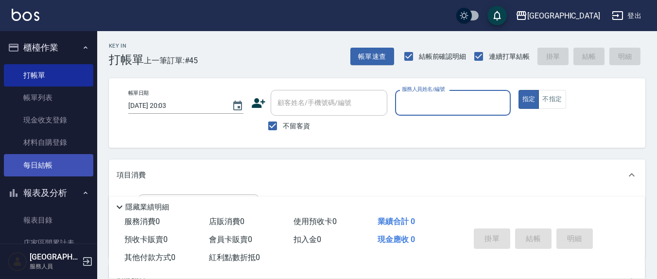
click at [38, 169] on link "每日結帳" at bounding box center [48, 165] width 89 height 22
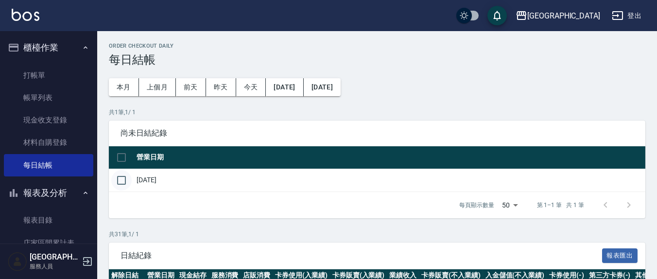
click at [119, 180] on input "checkbox" at bounding box center [121, 180] width 20 height 20
checkbox input "true"
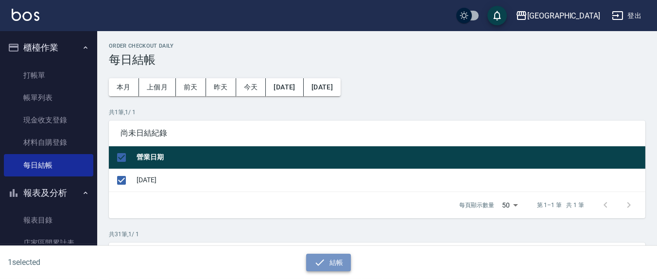
click at [315, 262] on icon "button" at bounding box center [320, 263] width 12 height 12
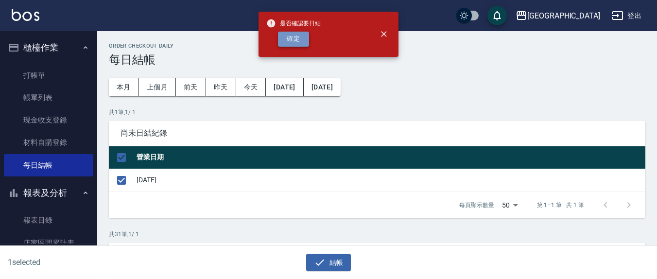
click at [284, 35] on button "確定" at bounding box center [293, 39] width 31 height 15
checkbox input "false"
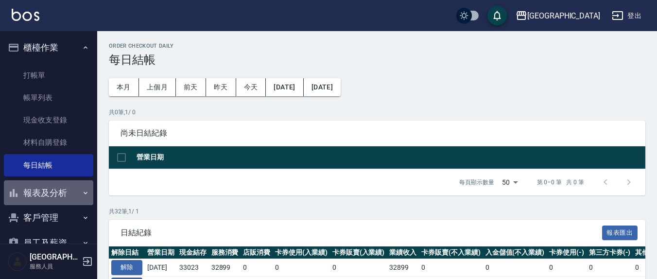
click at [63, 191] on button "報表及分析" at bounding box center [48, 192] width 89 height 25
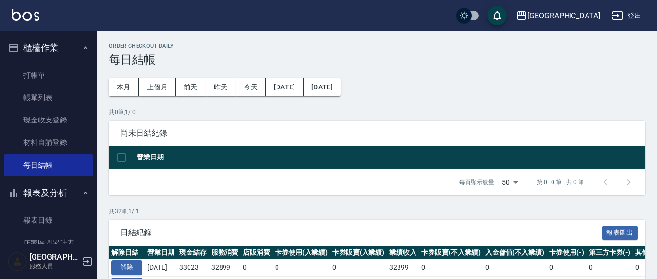
scroll to position [101, 0]
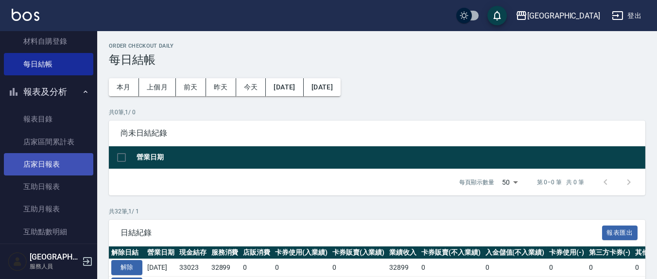
click at [63, 166] on link "店家日報表" at bounding box center [48, 164] width 89 height 22
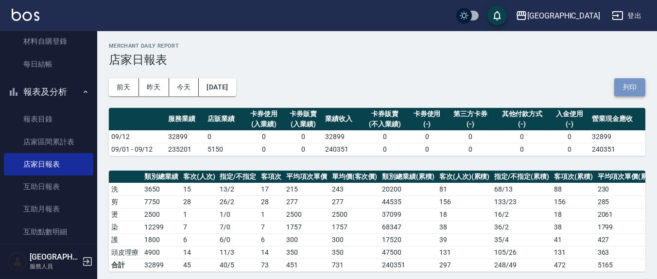
click at [623, 85] on button "列印" at bounding box center [630, 87] width 31 height 18
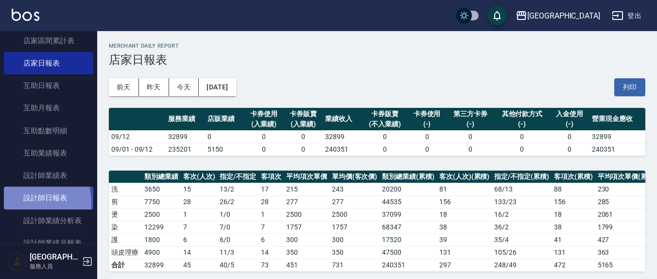
click at [30, 202] on link "設計師日報表" at bounding box center [48, 198] width 89 height 22
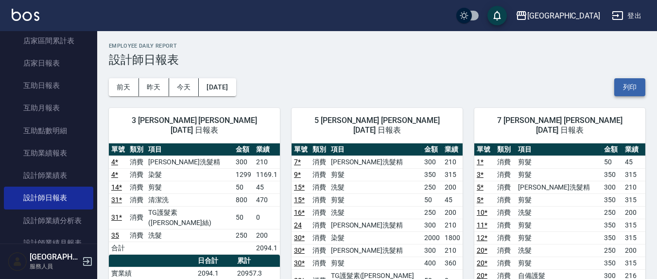
click at [635, 85] on button "列印" at bounding box center [630, 87] width 31 height 18
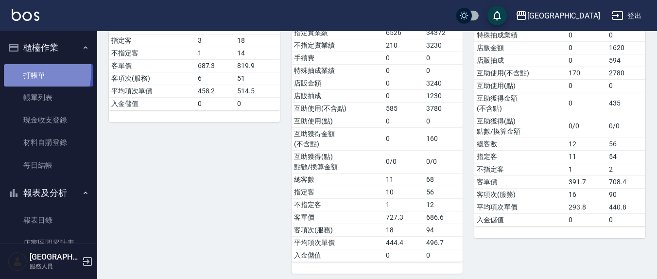
click at [28, 71] on link "打帳單" at bounding box center [48, 75] width 89 height 22
